Goal: Transaction & Acquisition: Purchase product/service

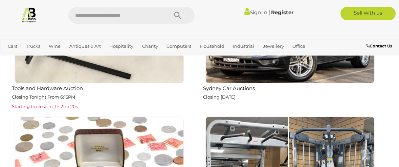
scroll to position [753, 0]
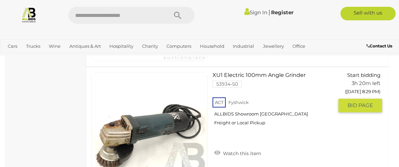
scroll to position [4085, 0]
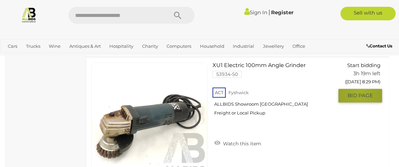
click at [360, 92] on span "BID PAGE" at bounding box center [360, 95] width 25 height 7
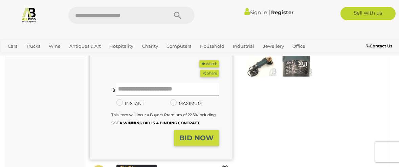
scroll to position [113, 0]
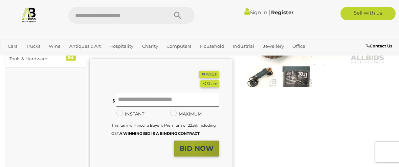
click at [191, 146] on strong "BID NOW" at bounding box center [197, 148] width 34 height 8
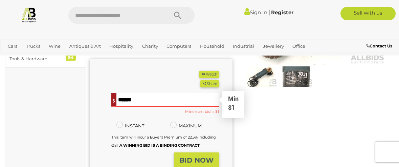
click at [128, 98] on input "text" at bounding box center [168, 100] width 103 height 14
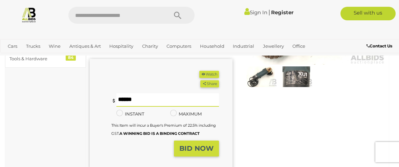
type input "*"
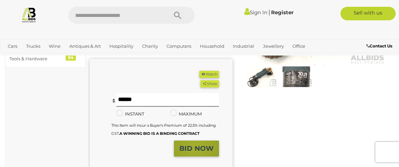
click at [195, 146] on strong "BID NOW" at bounding box center [197, 148] width 34 height 8
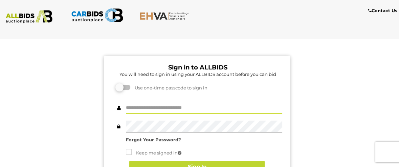
click at [174, 103] on input "text" at bounding box center [204, 108] width 156 height 12
type input "**********"
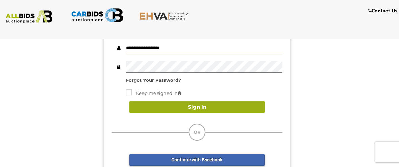
scroll to position [75, 0]
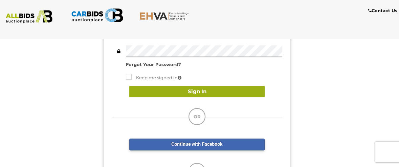
click at [198, 88] on button "Sign In" at bounding box center [196, 92] width 135 height 12
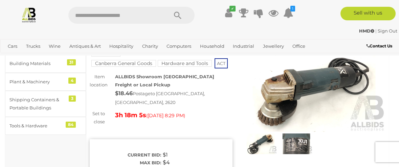
scroll to position [38, 0]
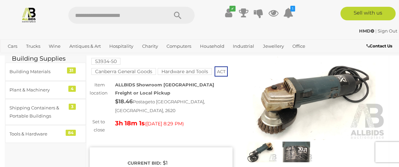
click at [296, 154] on img at bounding box center [296, 152] width 33 height 21
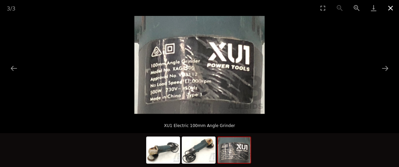
click at [393, 8] on button "Close gallery" at bounding box center [390, 8] width 17 height 16
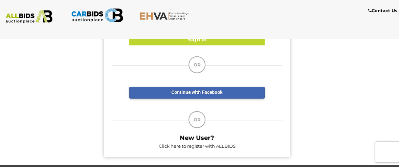
scroll to position [178, 0]
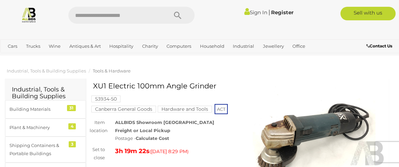
scroll to position [113, 0]
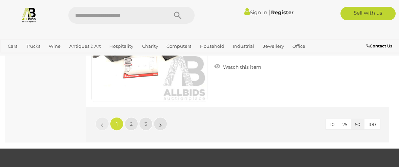
scroll to position [6464, 0]
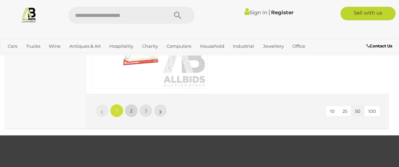
click at [129, 104] on link "2" at bounding box center [132, 111] width 14 height 14
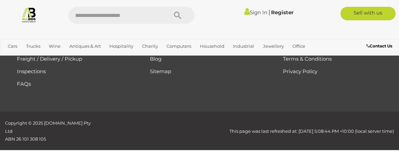
scroll to position [122, 0]
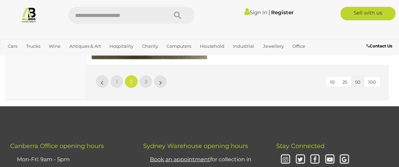
scroll to position [6483, 0]
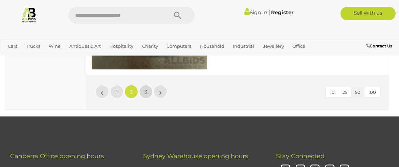
click at [145, 89] on span "3" at bounding box center [146, 92] width 3 height 6
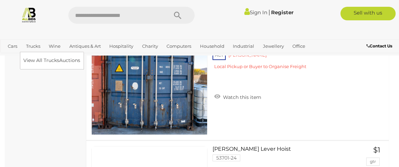
scroll to position [1967, 0]
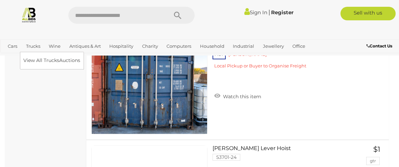
click at [31, 45] on link "Trucks" at bounding box center [33, 46] width 20 height 11
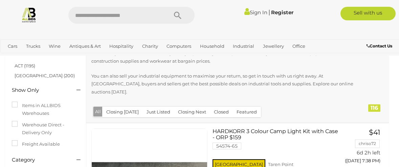
scroll to position [75, 0]
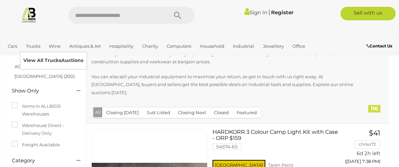
click at [32, 61] on link "View All Trucks Auctions" at bounding box center [53, 60] width 60 height 11
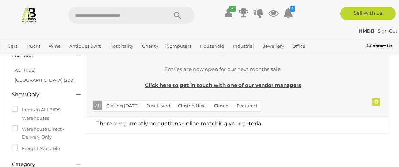
scroll to position [75, 0]
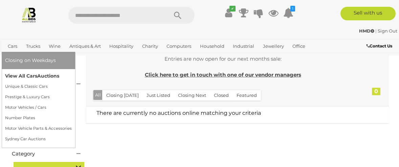
click at [12, 76] on link "View All Cars Auctions" at bounding box center [38, 76] width 67 height 11
